Goal: Check status: Check status

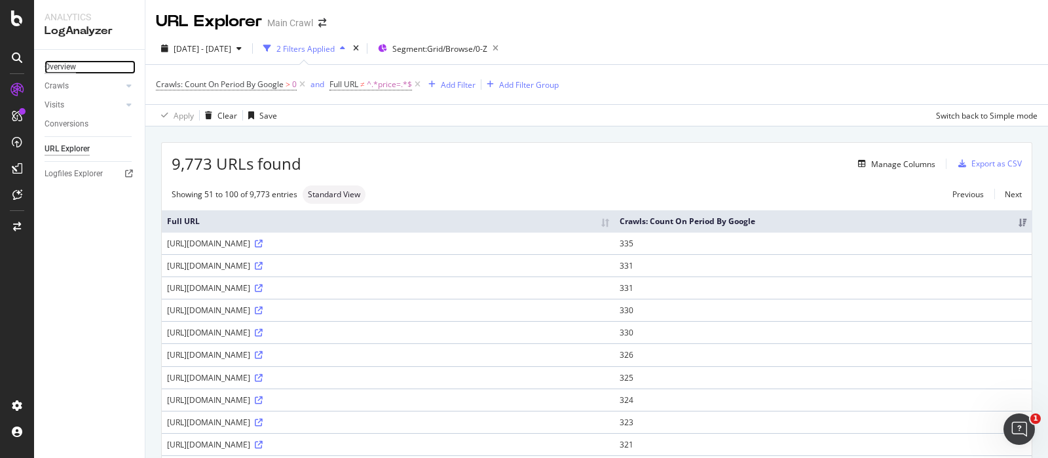
click at [64, 63] on div "Overview" at bounding box center [60, 67] width 31 height 14
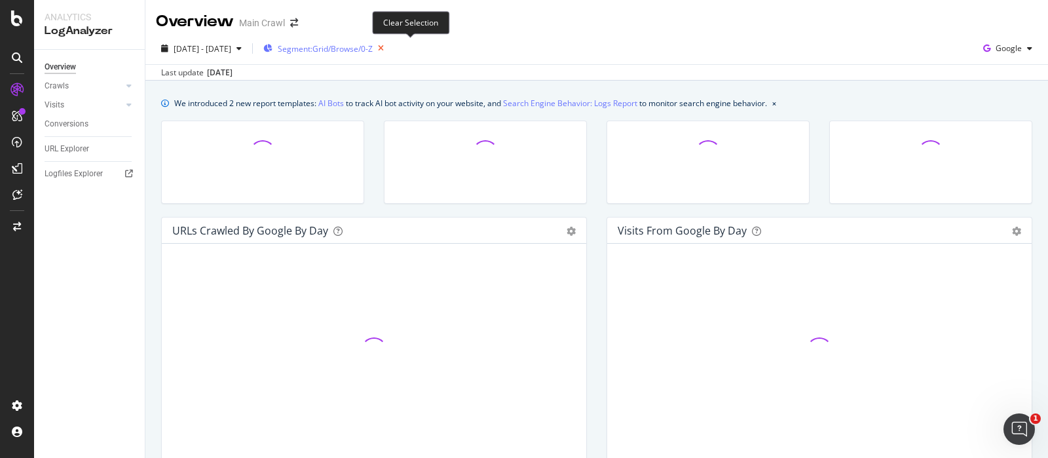
click at [389, 45] on icon "button" at bounding box center [381, 48] width 16 height 18
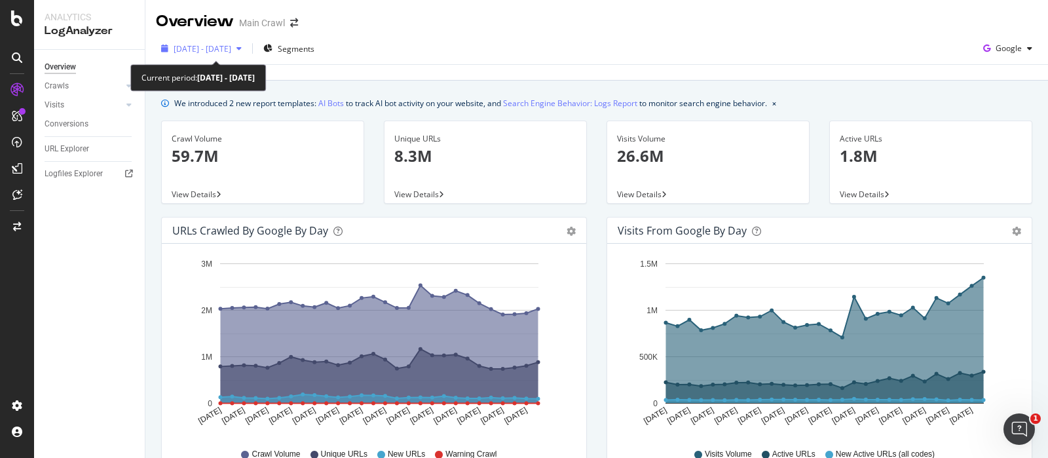
click at [228, 57] on div "[DATE] - [DATE]" at bounding box center [201, 49] width 91 height 20
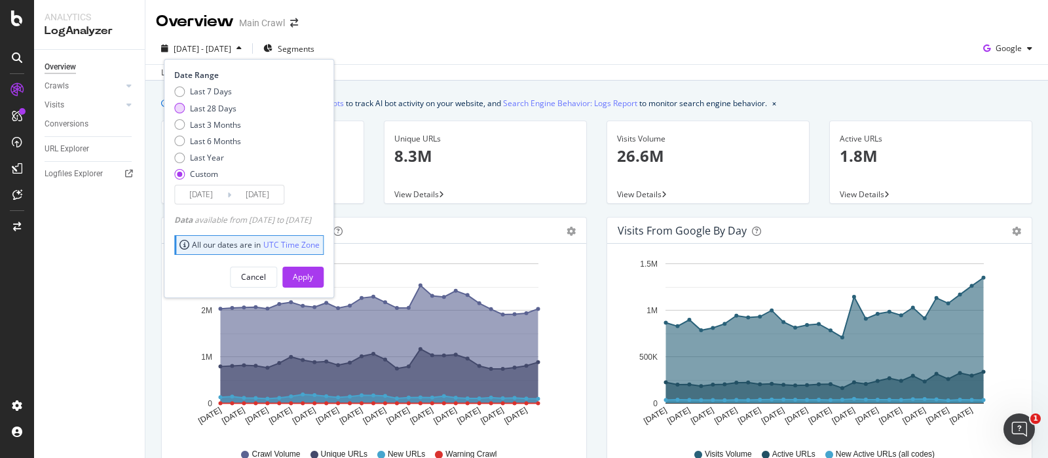
click at [192, 108] on div "Last 28 Days" at bounding box center [213, 108] width 46 height 11
type input "2025/08/10"
type input "2025/09/06"
click at [313, 273] on div "Apply" at bounding box center [303, 276] width 20 height 11
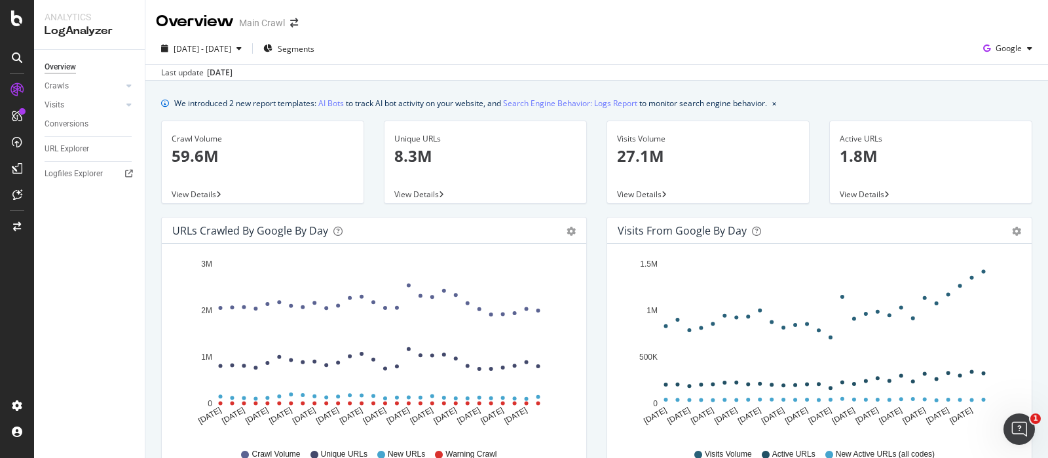
scroll to position [281, 0]
